Goal: Information Seeking & Learning: Check status

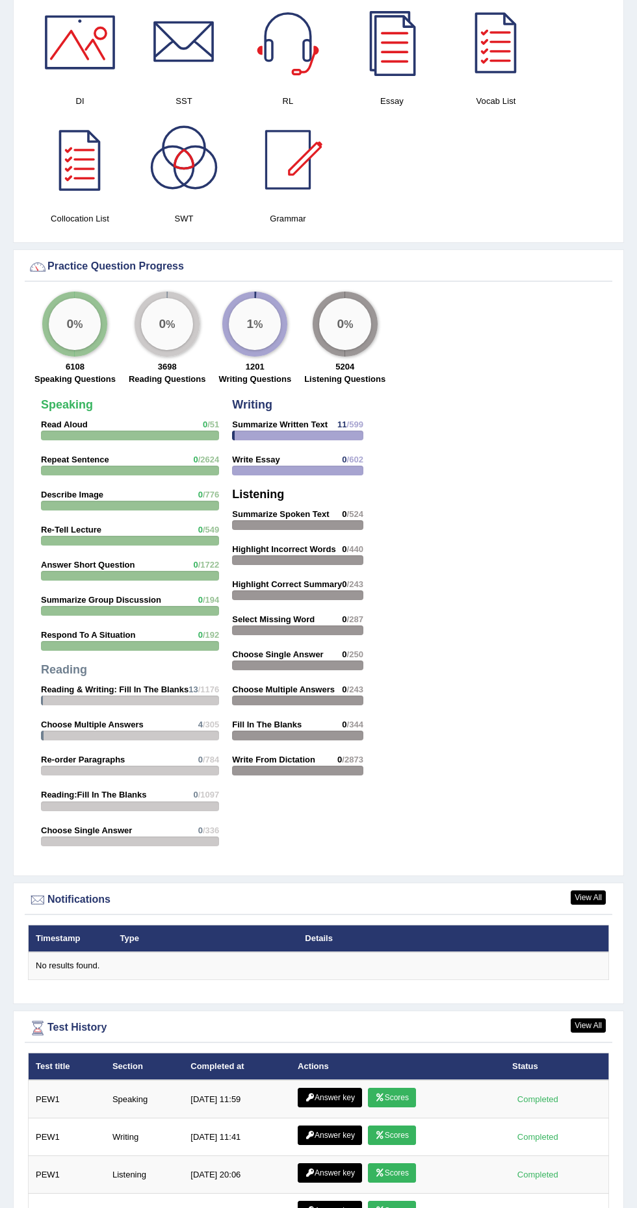
scroll to position [1263, 0]
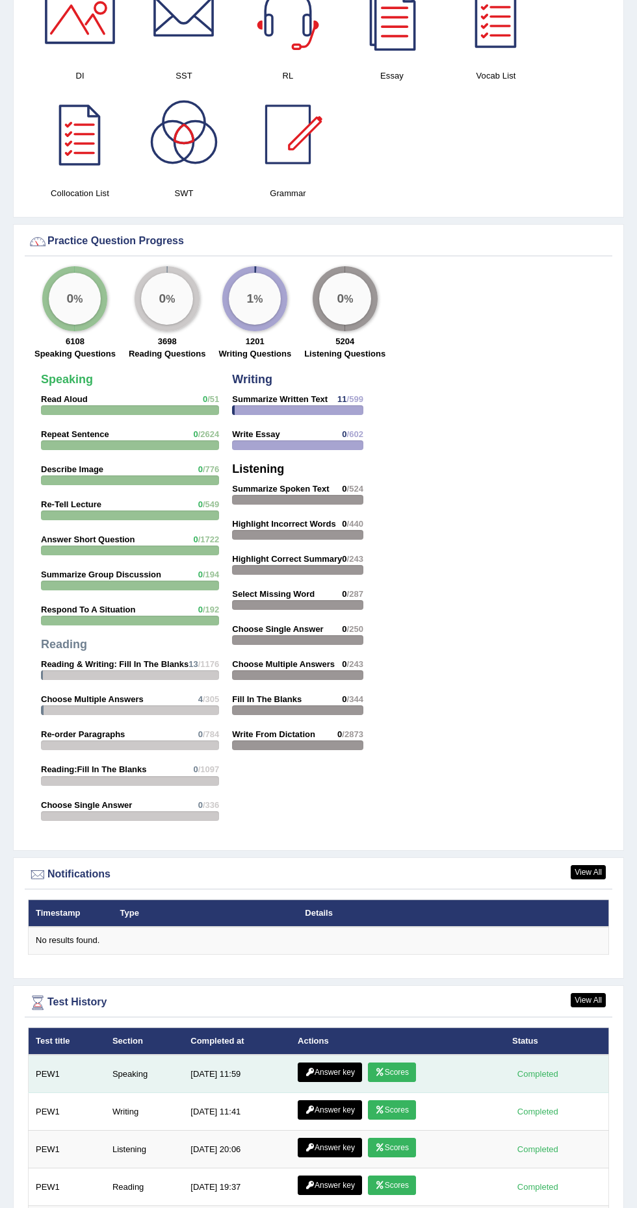
click at [405, 1063] on link "Scores" at bounding box center [392, 1072] width 48 height 19
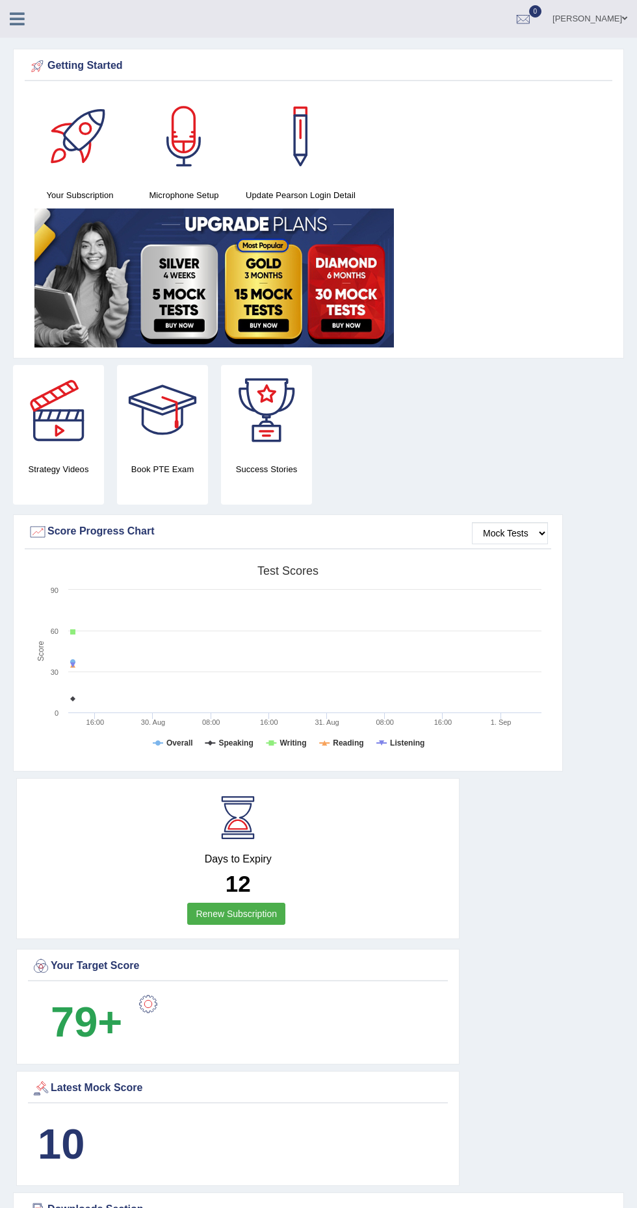
click at [17, 17] on icon at bounding box center [17, 18] width 15 height 17
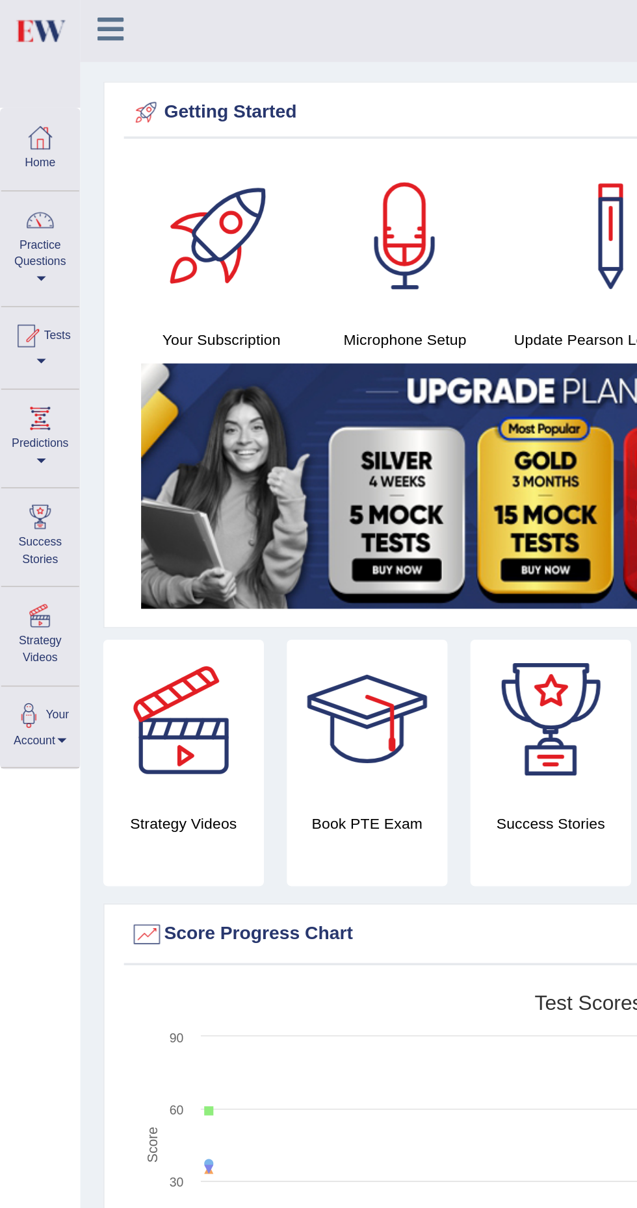
click at [23, 263] on span at bounding box center [23, 263] width 5 height 3
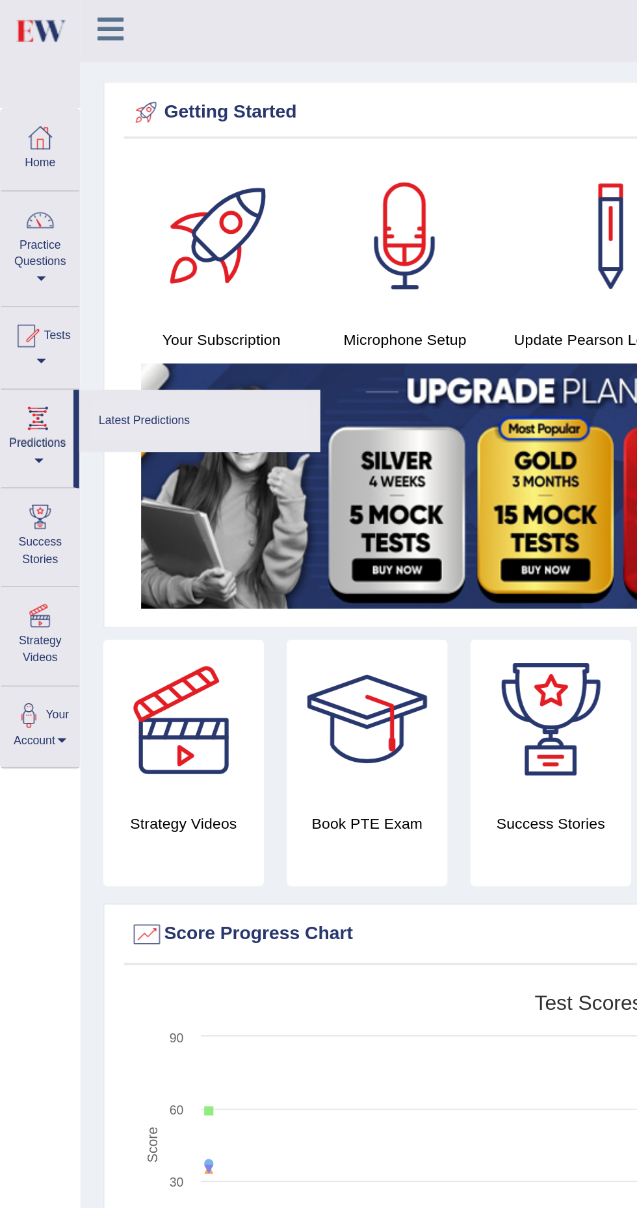
click at [108, 245] on link "Latest Predictions" at bounding box center [112, 241] width 123 height 23
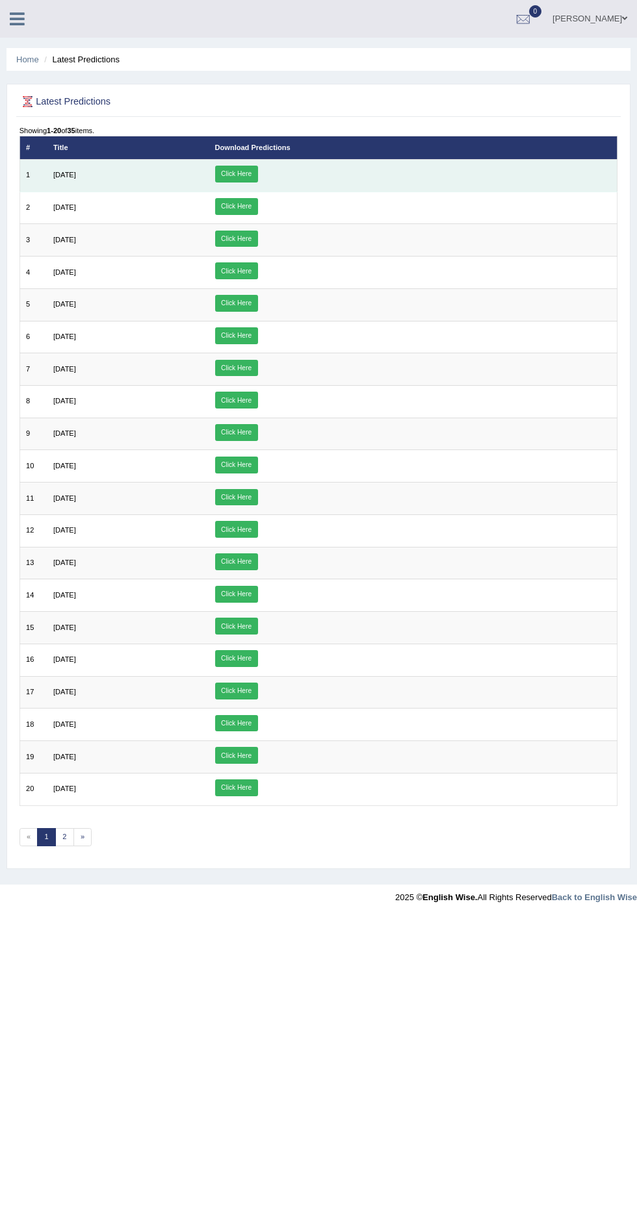
click at [258, 171] on link "Click Here" at bounding box center [236, 174] width 43 height 17
